Goal: Transaction & Acquisition: Purchase product/service

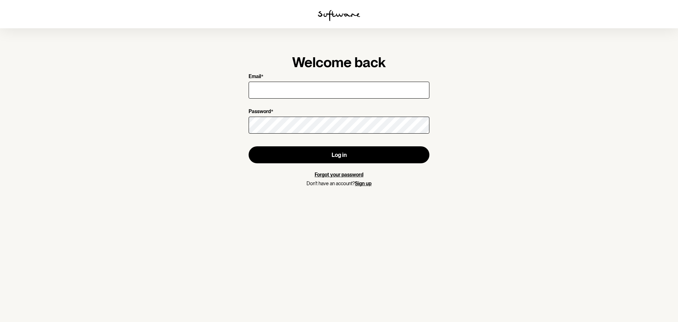
type input "[EMAIL_ADDRESS][DOMAIN_NAME]"
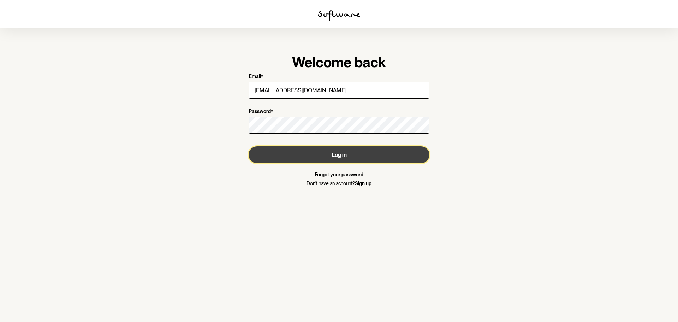
click at [326, 156] on button "Log in" at bounding box center [339, 154] width 181 height 17
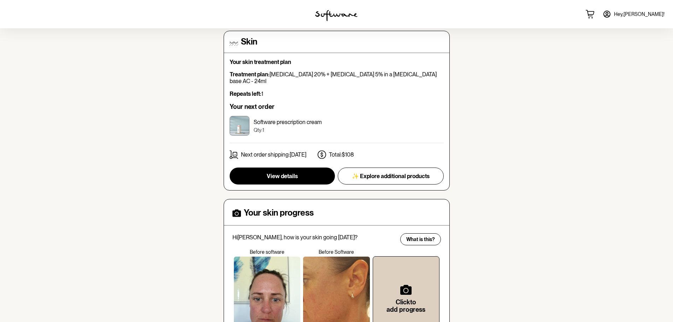
scroll to position [71, 0]
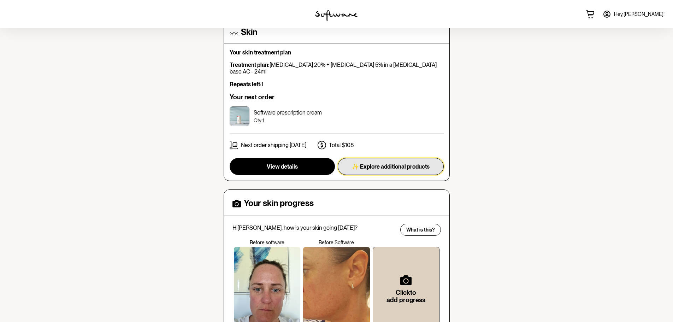
click at [403, 163] on span "✨ Explore additional products" at bounding box center [391, 166] width 78 height 7
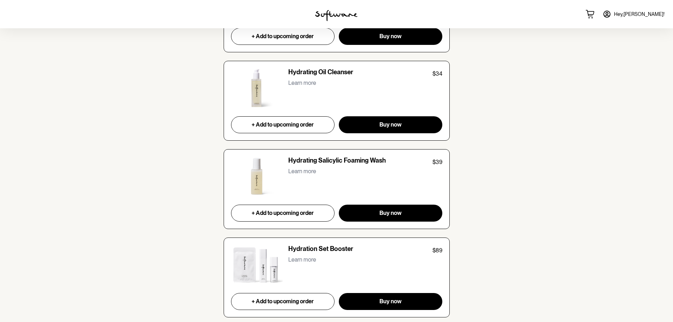
scroll to position [1307, 0]
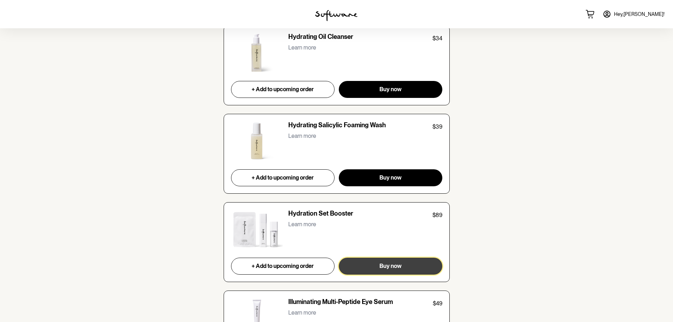
click at [394, 266] on span "Buy now" at bounding box center [390, 265] width 22 height 7
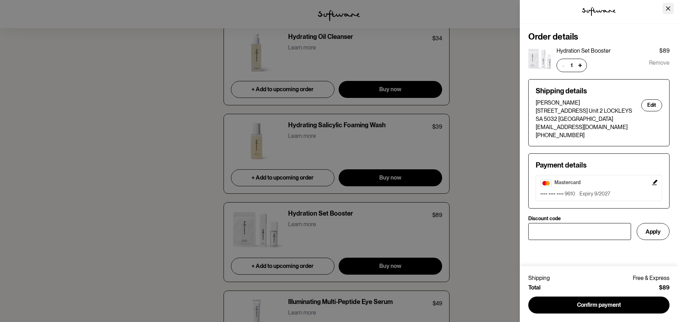
click at [668, 8] on icon "Close" at bounding box center [668, 8] width 4 height 4
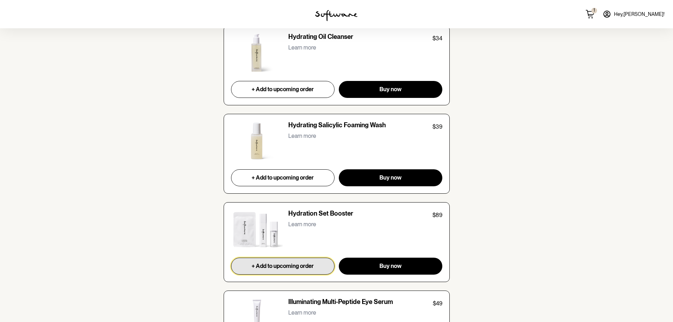
click at [277, 262] on span "+ Add to upcoming order" at bounding box center [282, 265] width 62 height 7
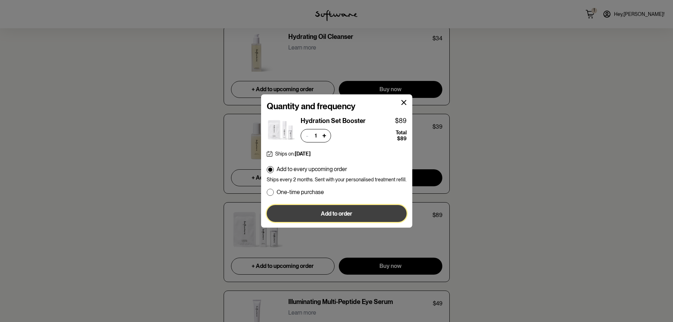
click at [347, 213] on span "Add to order" at bounding box center [336, 213] width 31 height 7
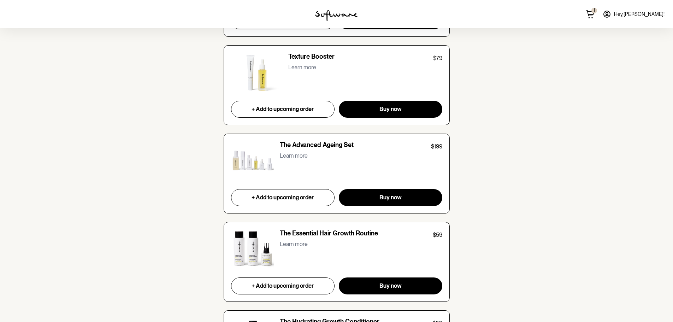
scroll to position [2279, 0]
click at [307, 147] on p "The Advanced Ageing Set" at bounding box center [317, 146] width 74 height 10
click at [253, 165] on img at bounding box center [252, 161] width 43 height 40
click at [302, 146] on p "The Advanced Ageing Set" at bounding box center [317, 146] width 74 height 10
click at [370, 142] on div "The Advanced Ageing Set $199" at bounding box center [361, 146] width 162 height 10
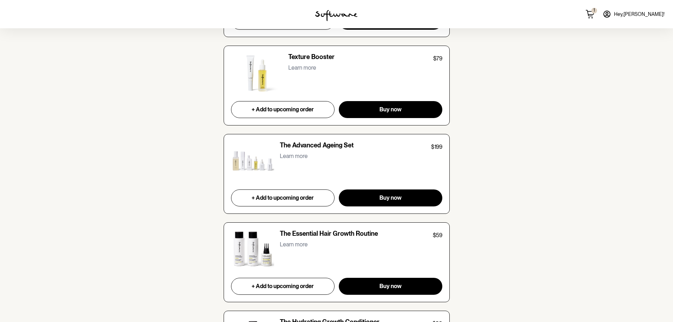
drag, startPoint x: 438, startPoint y: 146, endPoint x: 288, endPoint y: 182, distance: 154.0
click at [437, 146] on p "$199" at bounding box center [436, 147] width 11 height 8
click at [292, 198] on span "+ Add to upcoming order" at bounding box center [282, 197] width 62 height 7
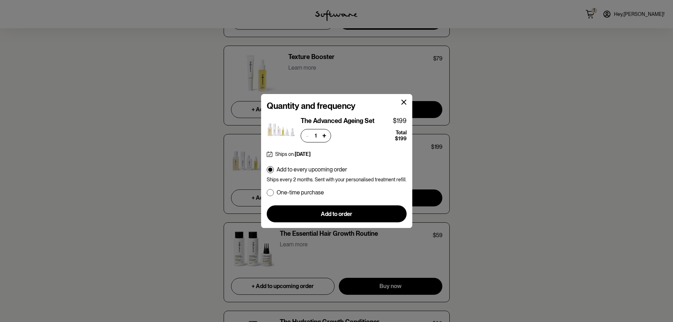
click at [319, 110] on h4 "Quantity and frequency" at bounding box center [337, 106] width 140 height 10
click at [321, 105] on h4 "Quantity and frequency" at bounding box center [337, 106] width 140 height 10
click at [402, 102] on icon at bounding box center [403, 102] width 5 height 5
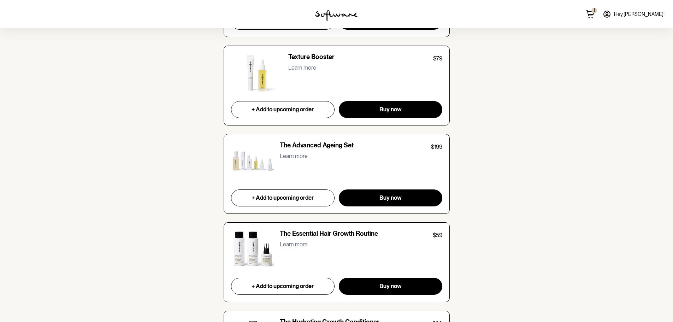
click at [264, 164] on img at bounding box center [252, 161] width 43 height 40
click at [290, 149] on p "The Advanced Ageing Set" at bounding box center [317, 146] width 74 height 10
click at [295, 155] on p "Learn more" at bounding box center [294, 156] width 28 height 7
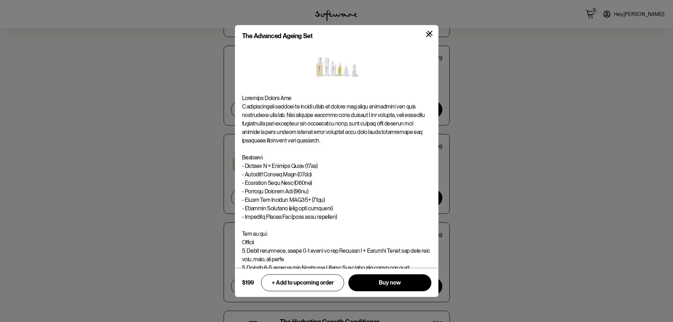
click at [430, 32] on icon at bounding box center [429, 33] width 5 height 5
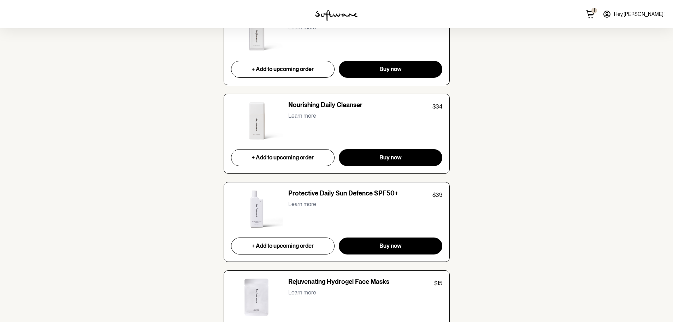
scroll to position [1679, 0]
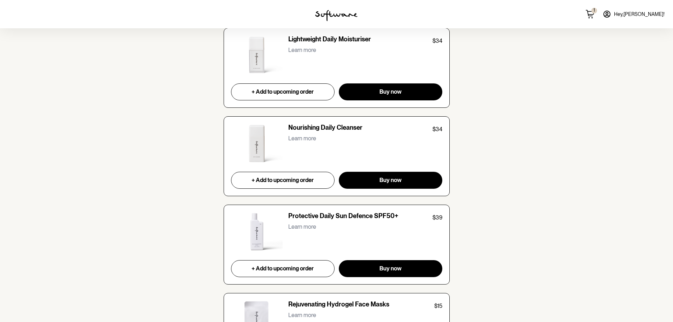
click at [594, 13] on icon at bounding box center [590, 14] width 8 height 8
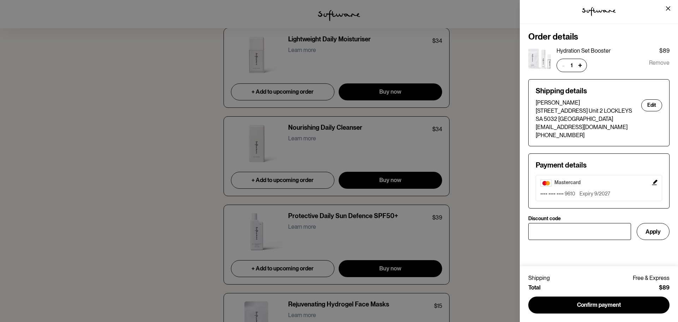
click at [663, 63] on span "Remove" at bounding box center [659, 65] width 20 height 13
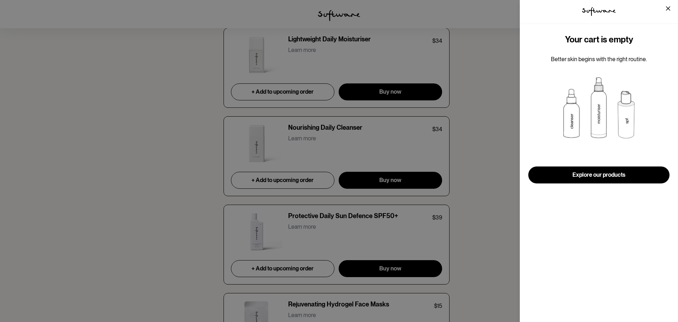
drag, startPoint x: 513, startPoint y: 141, endPoint x: 567, endPoint y: 119, distance: 58.3
click at [517, 138] on div "tspan { white-space:pre } .shp0 { fill: #000000 } Your cart is empty Better ski…" at bounding box center [339, 161] width 678 height 322
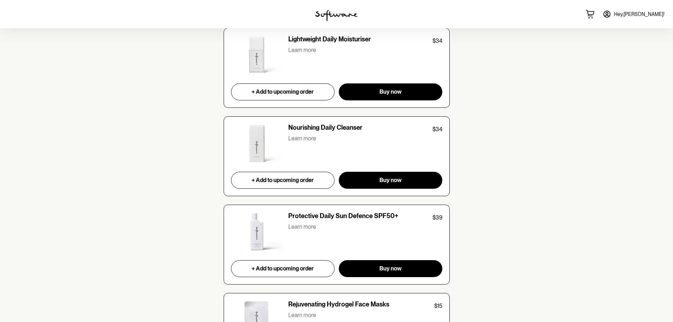
scroll to position [1502, 0]
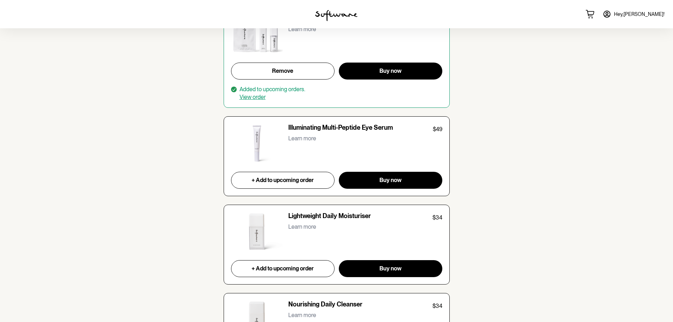
click at [241, 97] on link "View order" at bounding box center [252, 97] width 26 height 7
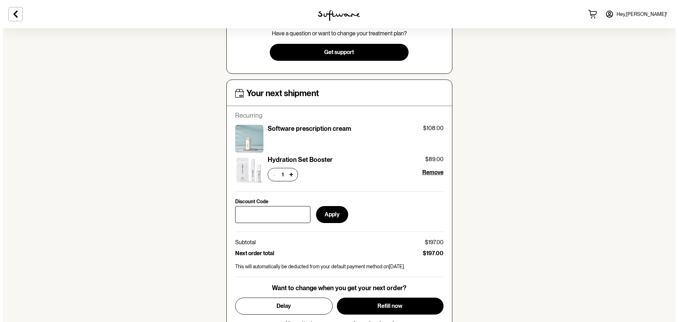
scroll to position [283, 0]
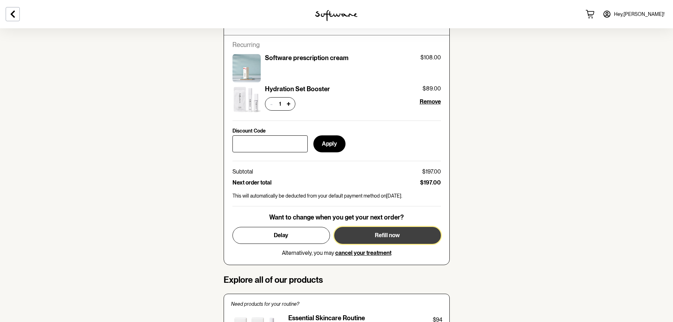
click at [386, 233] on span "Refill now" at bounding box center [387, 235] width 25 height 7
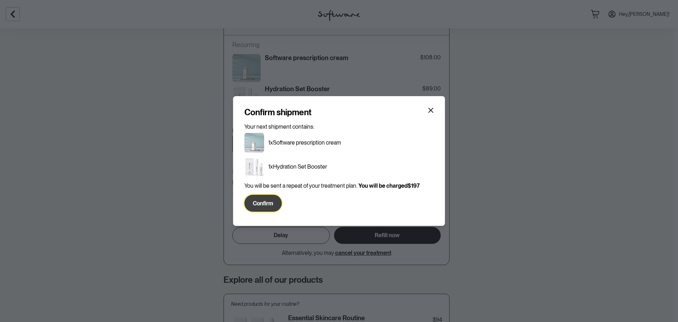
click at [267, 202] on span "Confirm" at bounding box center [263, 203] width 20 height 7
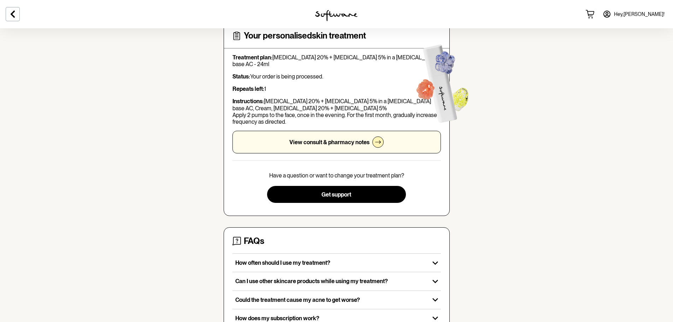
scroll to position [0, 0]
